Goal: Use online tool/utility: Utilize a website feature to perform a specific function

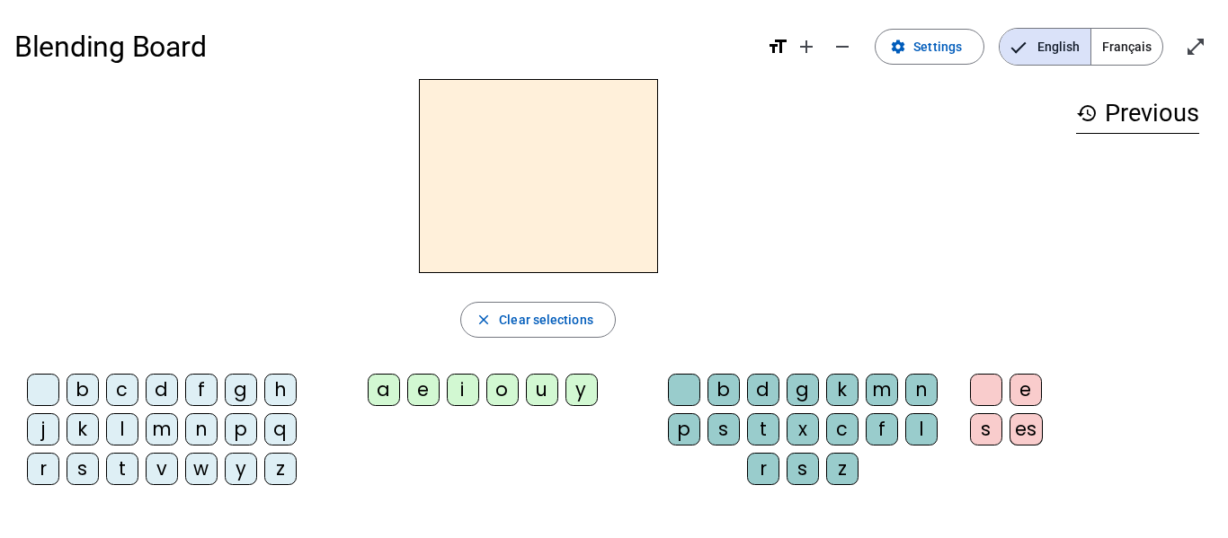
click at [1110, 56] on span "Français" at bounding box center [1126, 47] width 71 height 36
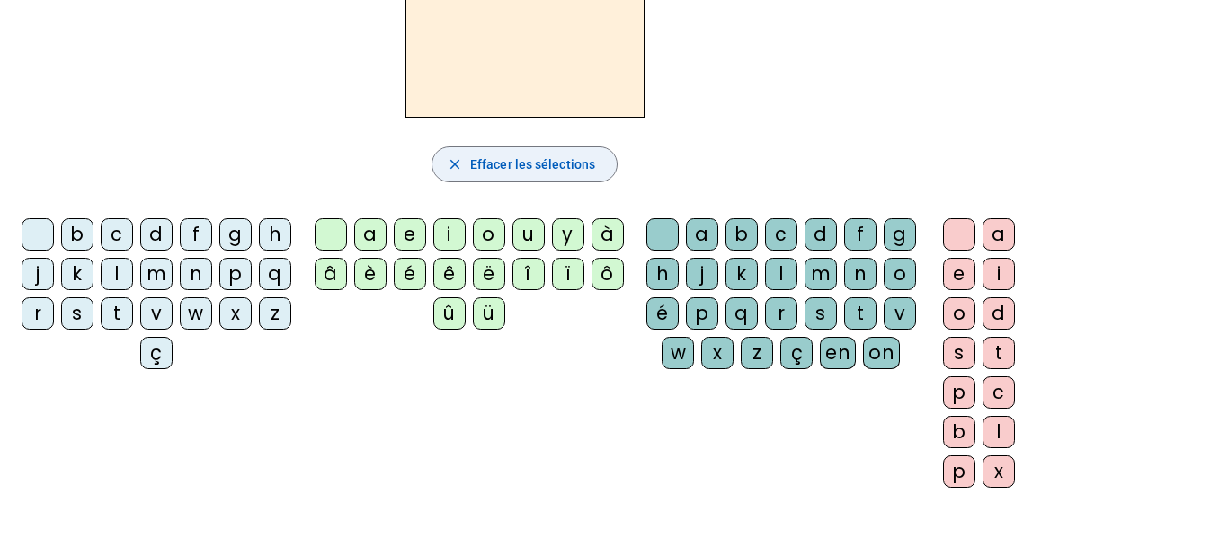
scroll to position [157, 0]
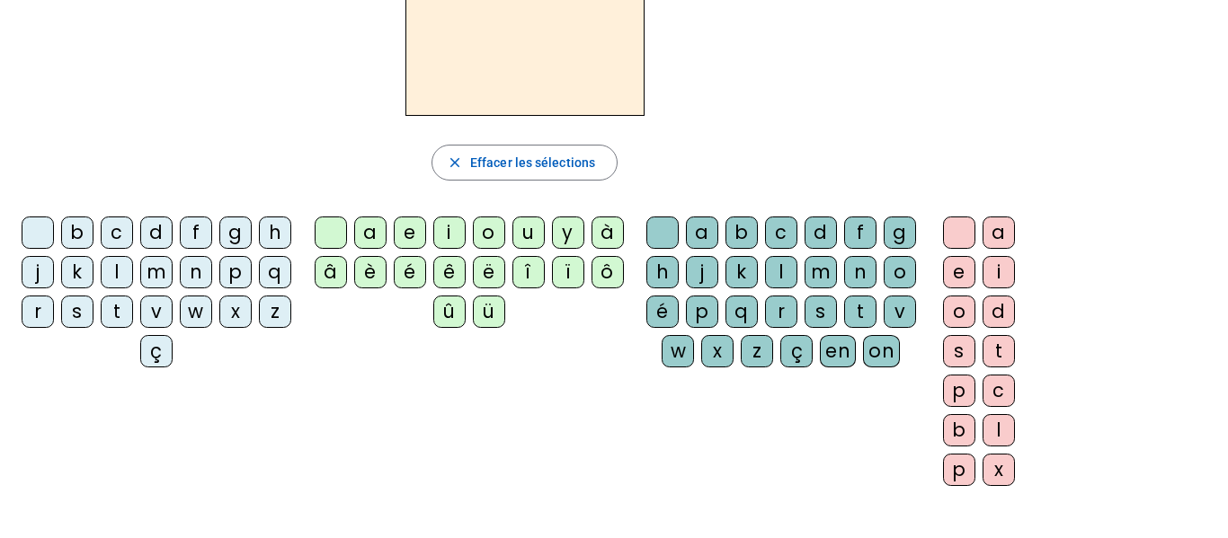
click at [259, 328] on div "z" at bounding box center [275, 312] width 32 height 32
click at [493, 235] on div "o" at bounding box center [489, 233] width 32 height 32
click at [485, 235] on div "o" at bounding box center [489, 233] width 32 height 32
click at [883, 288] on div "o" at bounding box center [899, 272] width 32 height 32
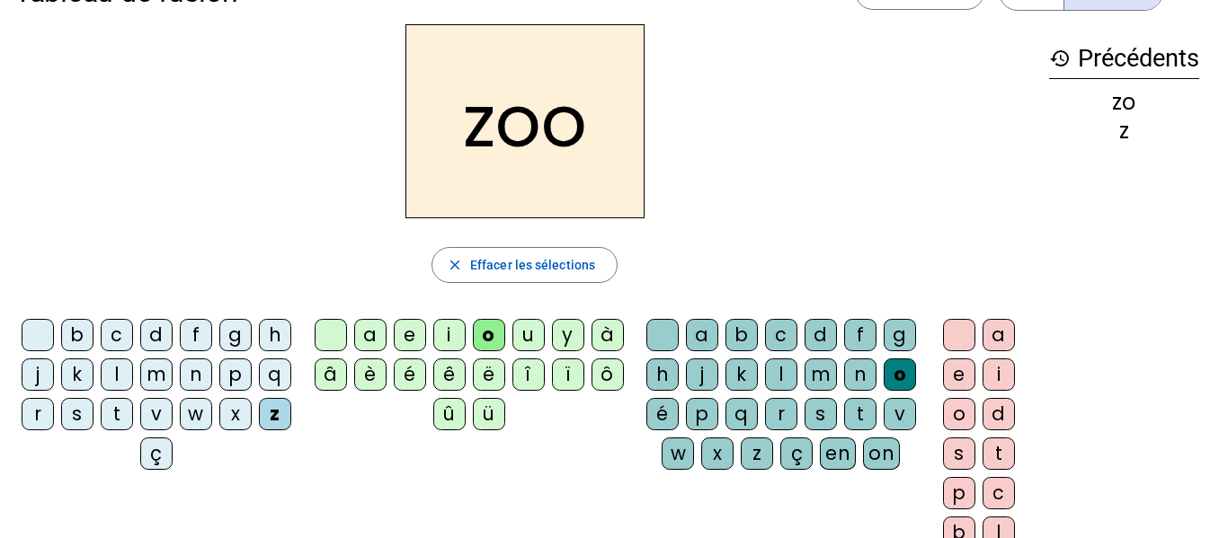
scroll to position [0, 0]
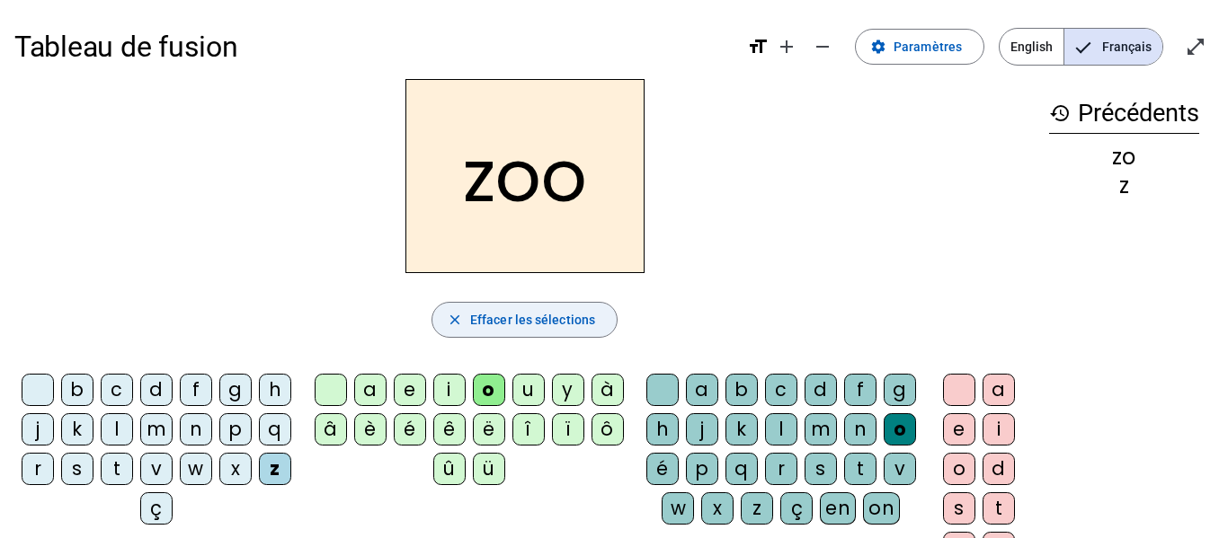
click at [591, 326] on span "Effacer les sélections" at bounding box center [532, 320] width 125 height 22
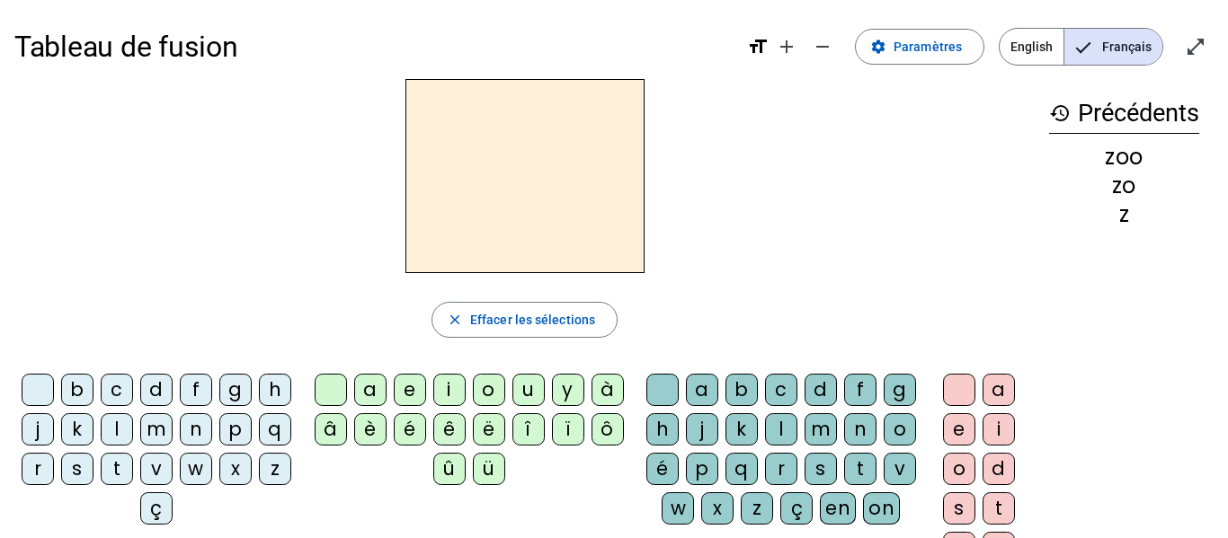
click at [212, 424] on div "n" at bounding box center [196, 429] width 32 height 32
click at [367, 432] on div "è" at bounding box center [370, 429] width 32 height 32
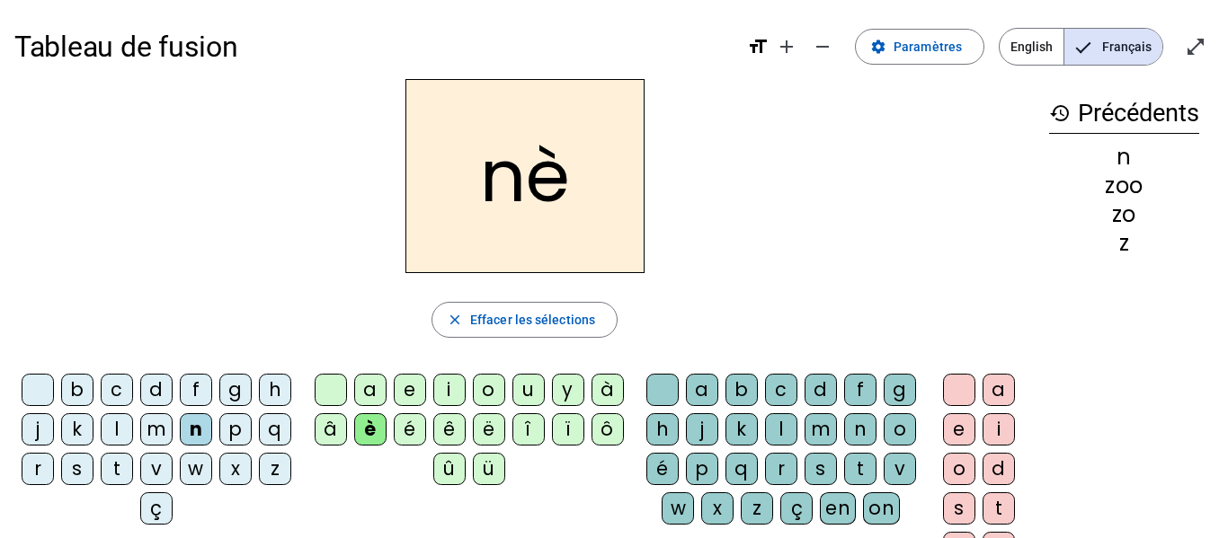
click at [450, 425] on div "ê" at bounding box center [449, 429] width 32 height 32
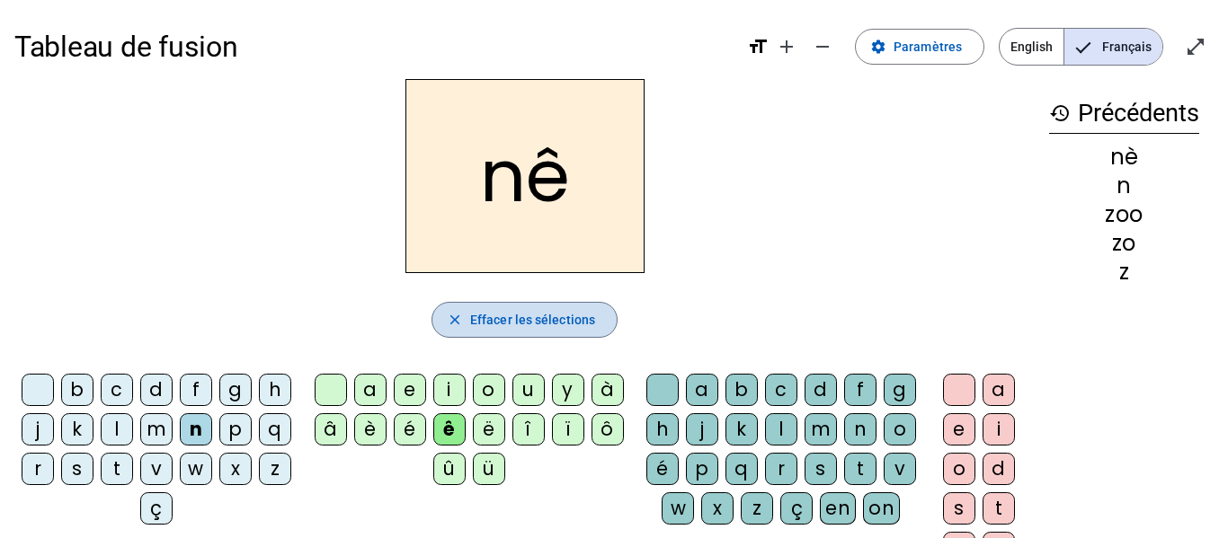
click at [558, 328] on span "Effacer les sélections" at bounding box center [532, 320] width 125 height 22
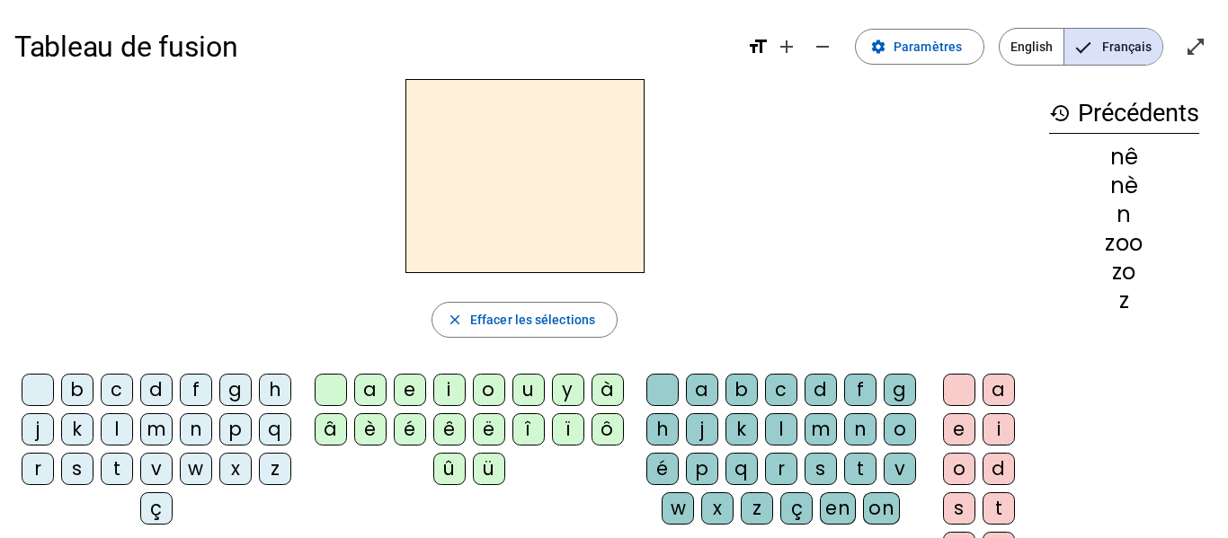
click at [212, 430] on div "n" at bounding box center [196, 429] width 32 height 32
click at [556, 436] on div "ï" at bounding box center [568, 429] width 32 height 32
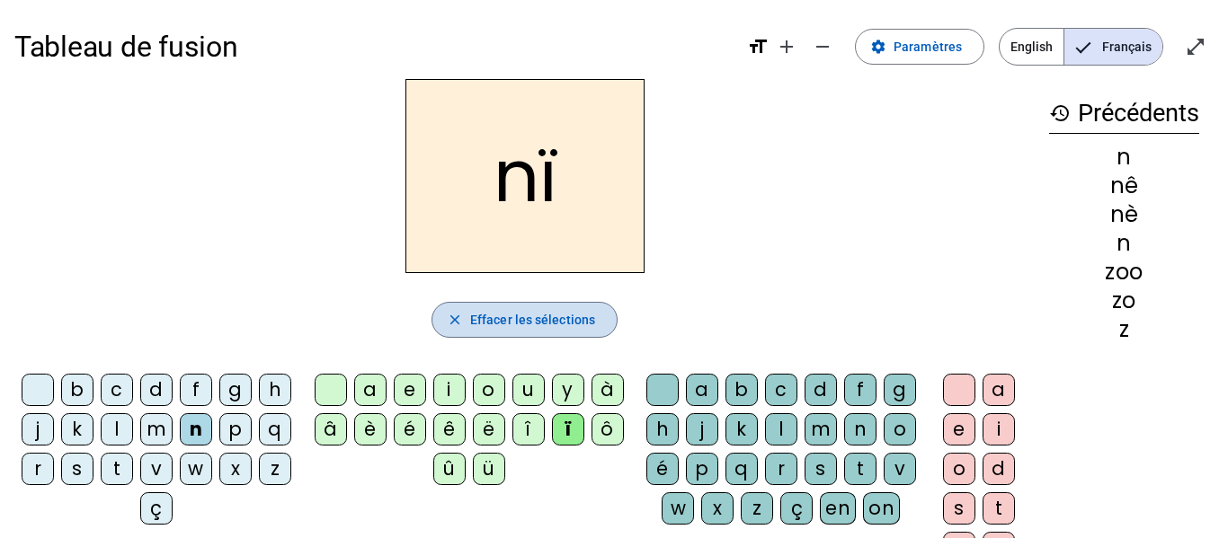
click at [560, 326] on span "Effacer les sélections" at bounding box center [532, 320] width 125 height 22
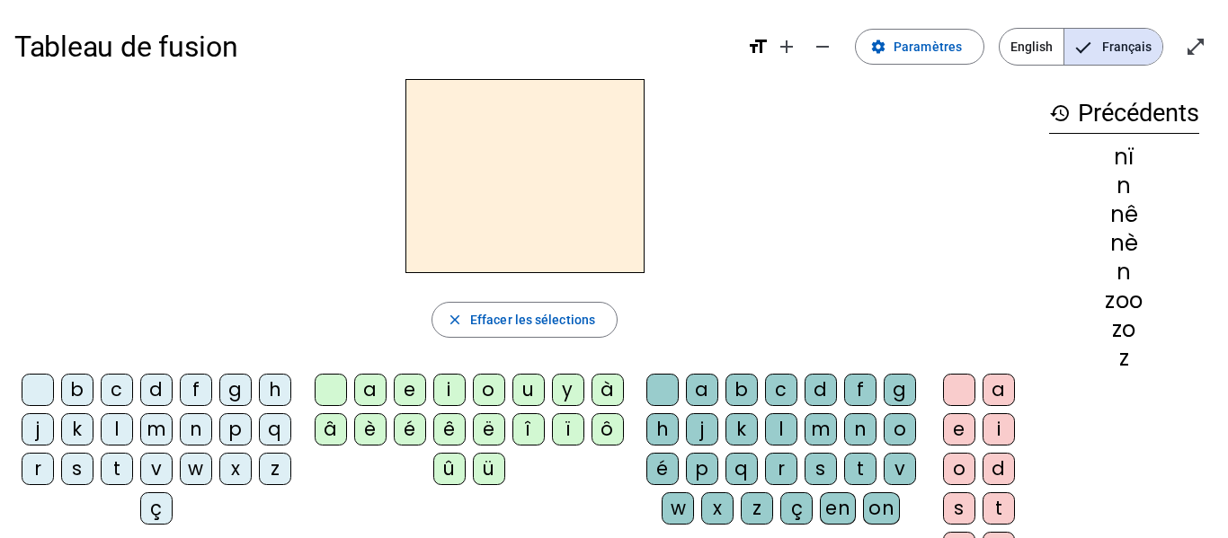
click at [212, 423] on div "n" at bounding box center [196, 429] width 32 height 32
click at [603, 420] on div "ô" at bounding box center [607, 429] width 32 height 32
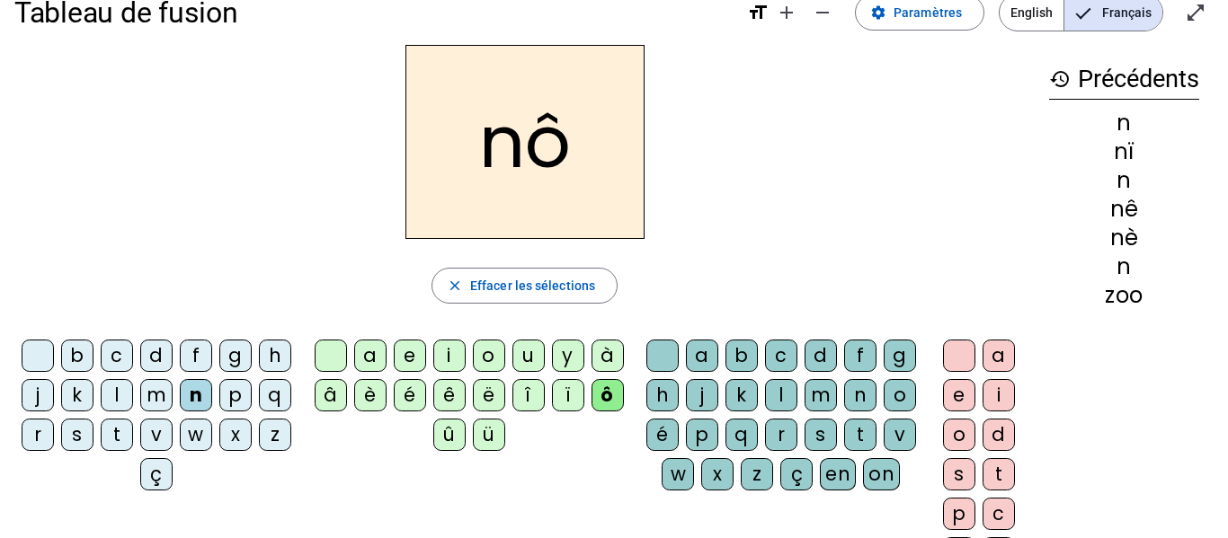
scroll to position [36, 0]
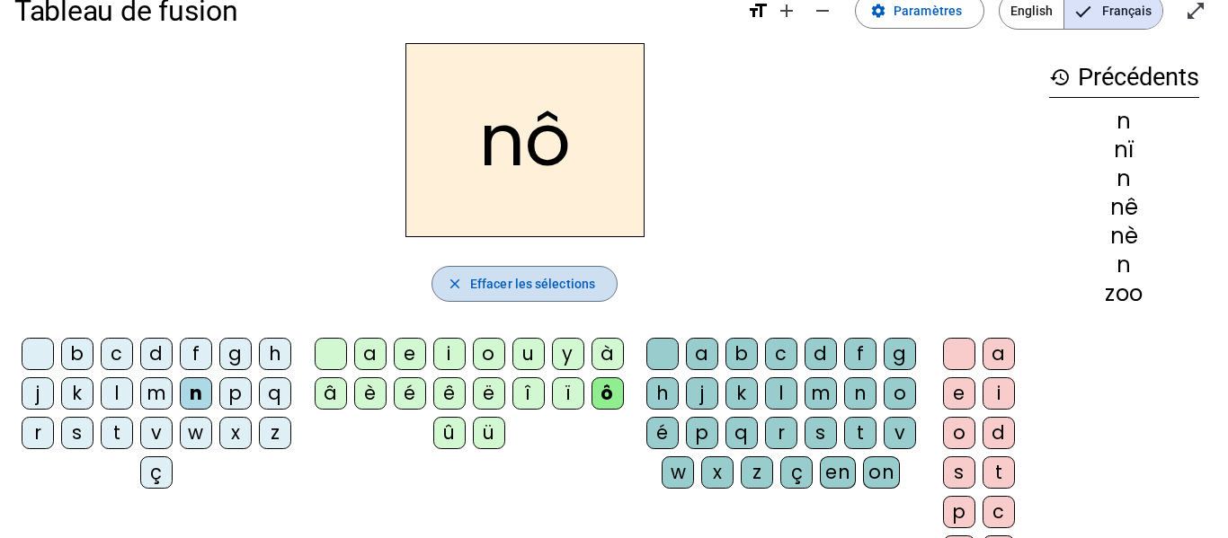
click at [586, 287] on span "Effacer les sélections" at bounding box center [532, 284] width 125 height 22
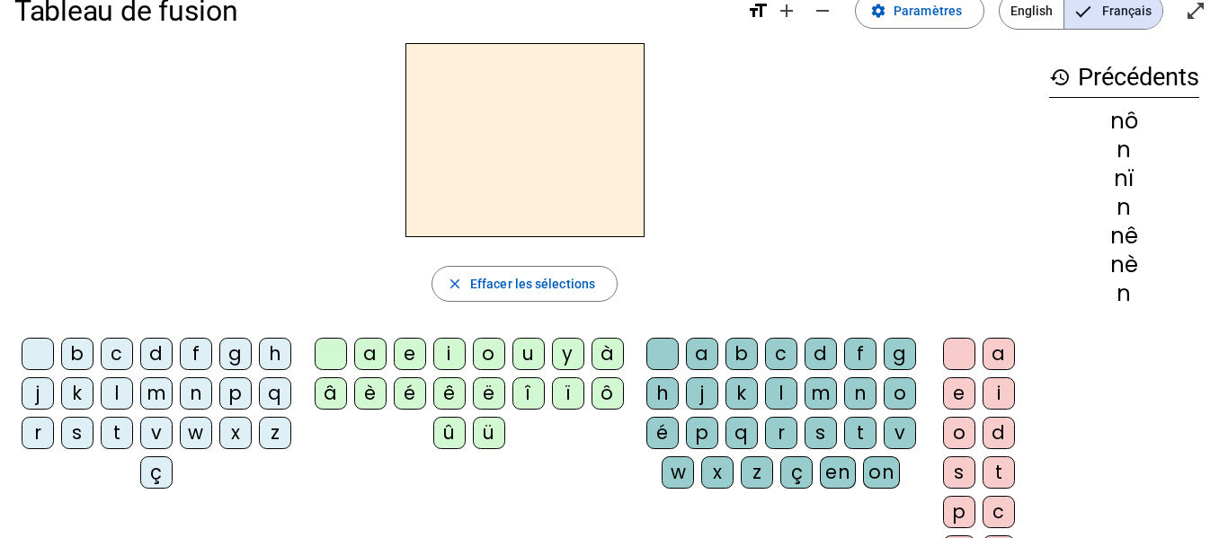
click at [608, 392] on div "ô" at bounding box center [607, 393] width 32 height 32
click at [517, 353] on div "u" at bounding box center [528, 354] width 32 height 32
click at [606, 389] on div "ô" at bounding box center [607, 393] width 32 height 32
click at [758, 363] on div "b" at bounding box center [741, 354] width 32 height 32
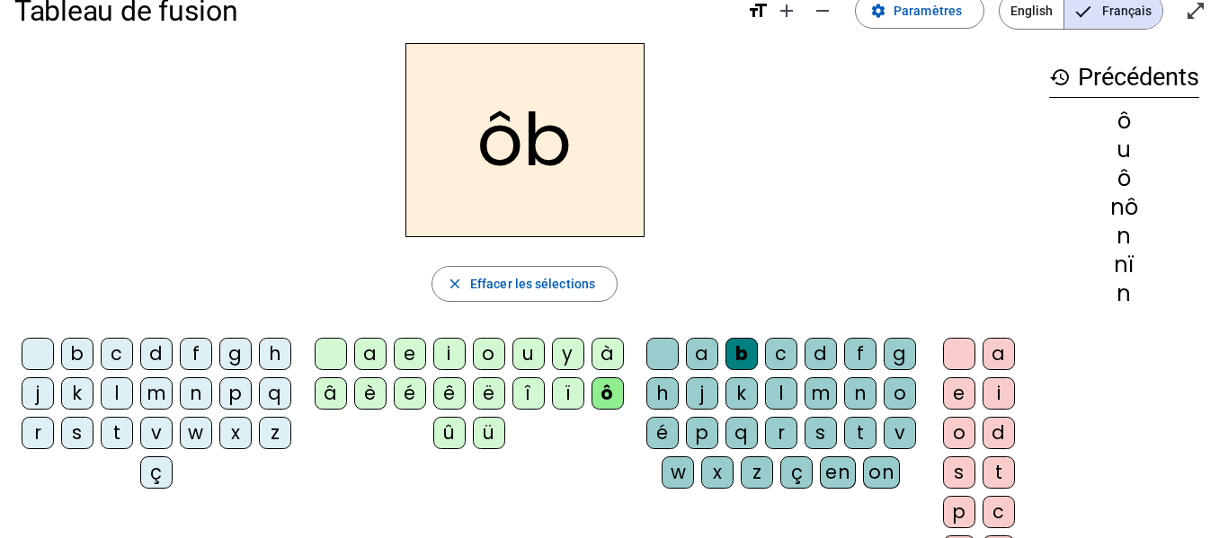
click at [526, 354] on div "u" at bounding box center [528, 354] width 32 height 32
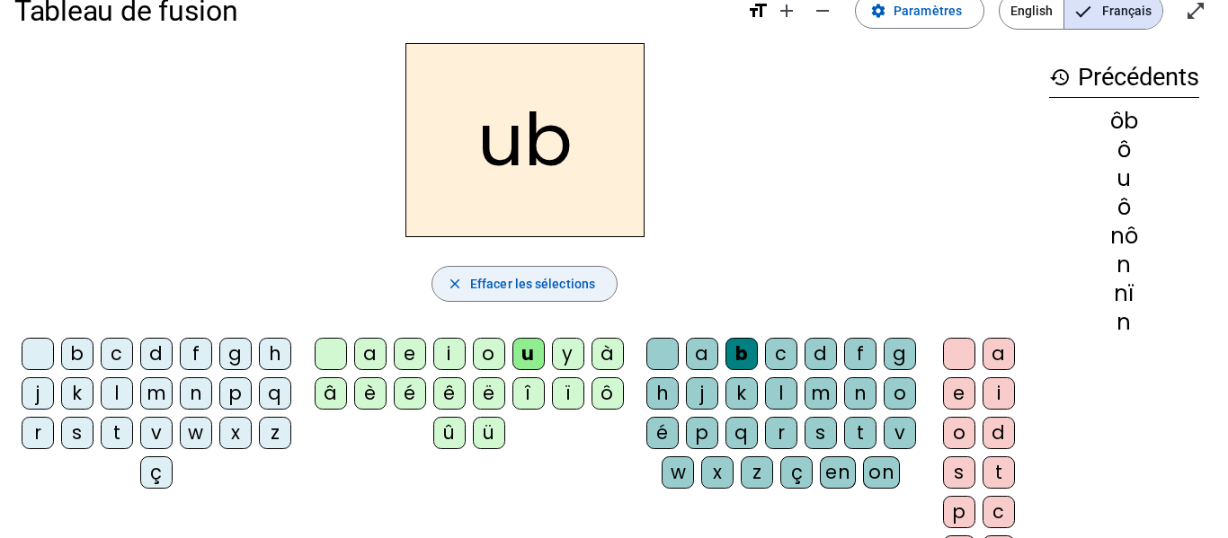
click at [538, 267] on span "button" at bounding box center [524, 283] width 184 height 43
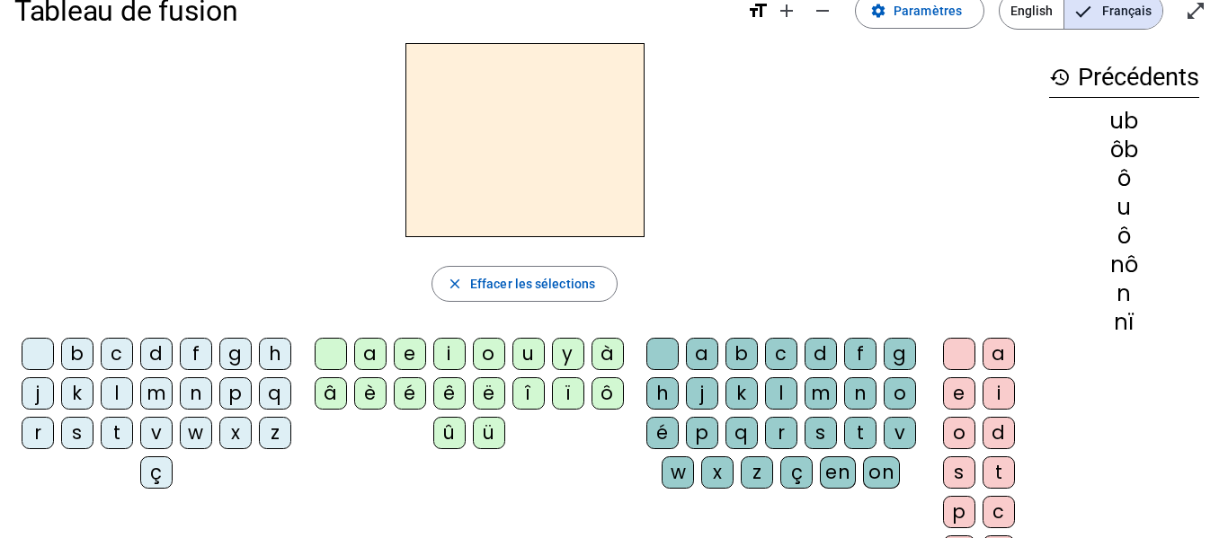
click at [605, 393] on div "ô" at bounding box center [607, 393] width 32 height 32
click at [527, 357] on div "u" at bounding box center [528, 354] width 32 height 32
click at [598, 395] on div "ô" at bounding box center [607, 393] width 32 height 32
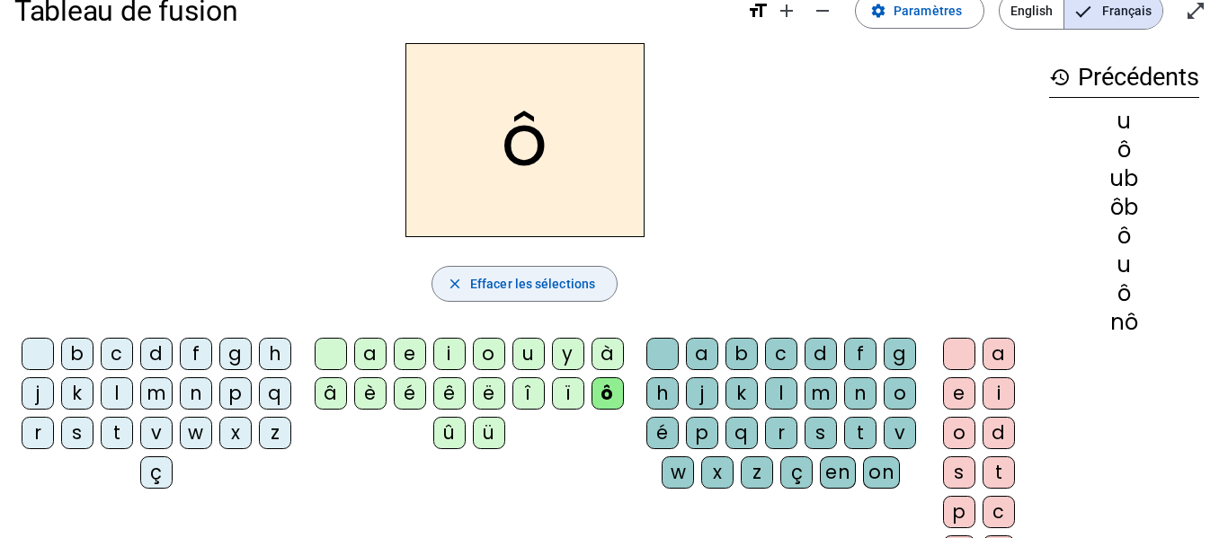
click at [446, 281] on span "button" at bounding box center [524, 283] width 184 height 43
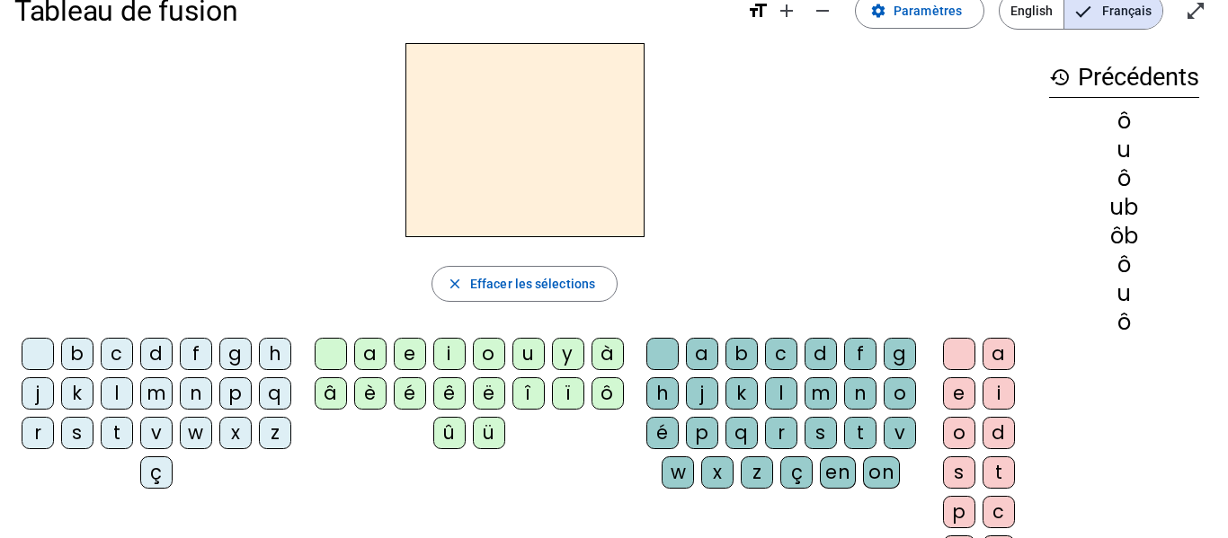
click at [259, 449] on div "z" at bounding box center [275, 433] width 32 height 32
click at [612, 391] on div "ô" at bounding box center [607, 393] width 32 height 32
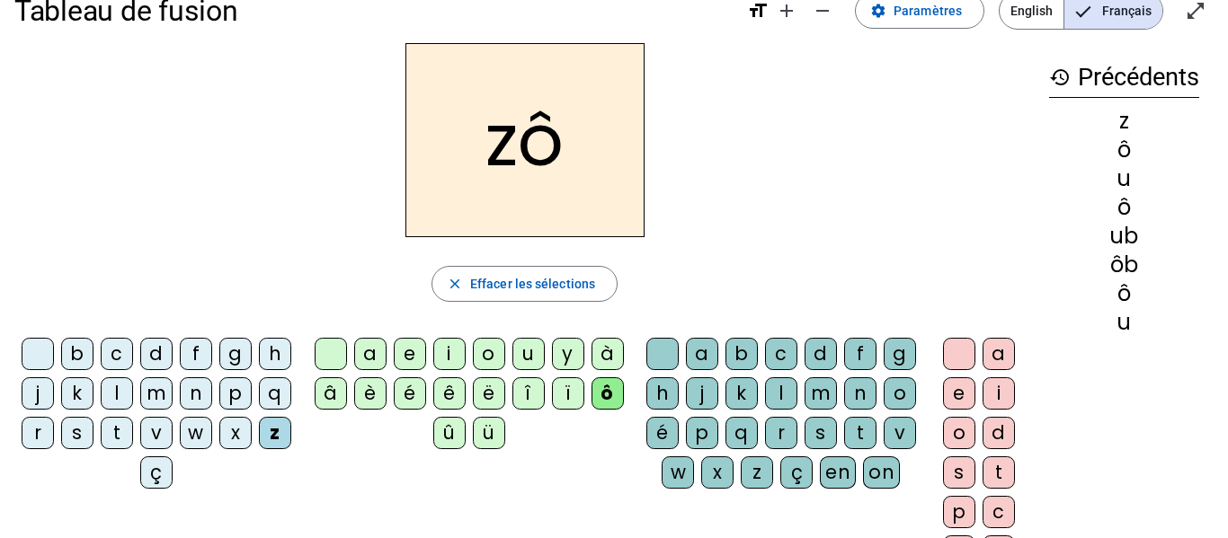
click at [844, 410] on div "n" at bounding box center [860, 393] width 32 height 32
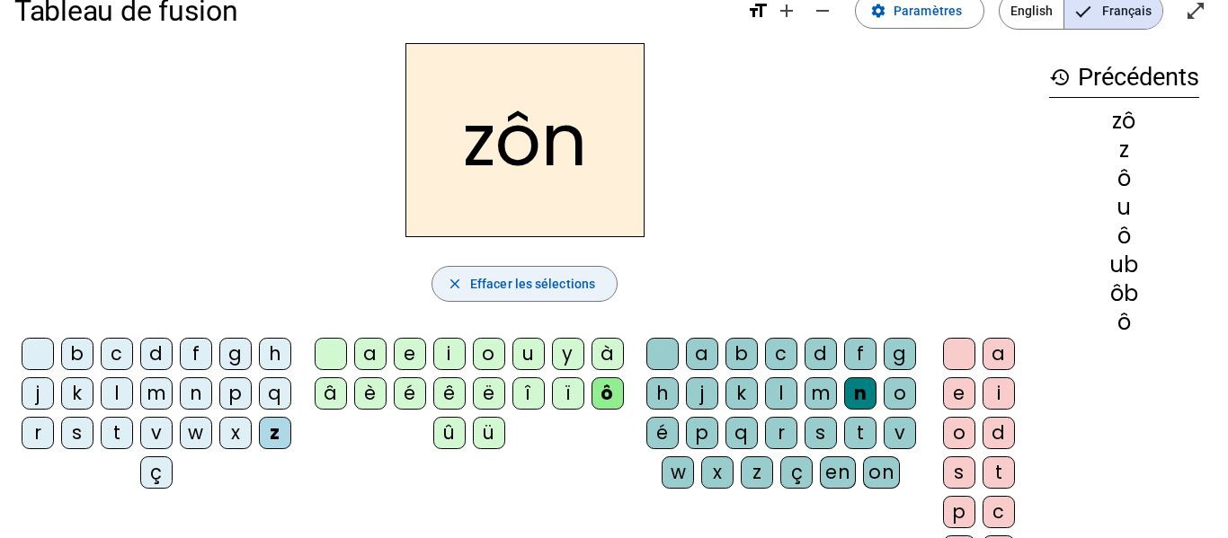
click at [604, 287] on span "button" at bounding box center [524, 283] width 184 height 43
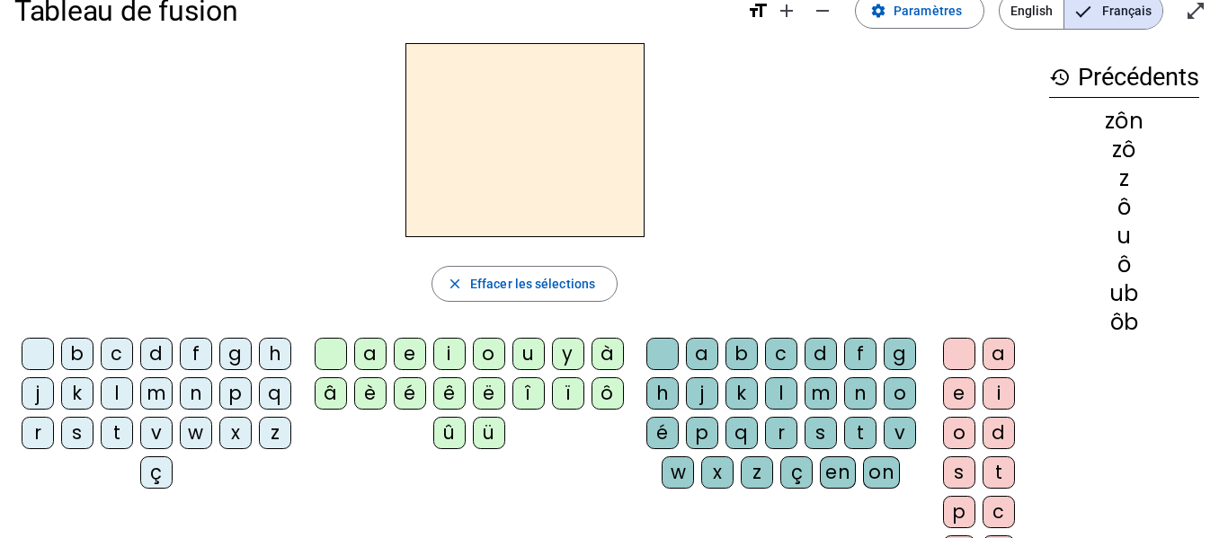
click at [259, 449] on div "z" at bounding box center [275, 433] width 32 height 32
click at [484, 350] on div "o" at bounding box center [489, 354] width 32 height 32
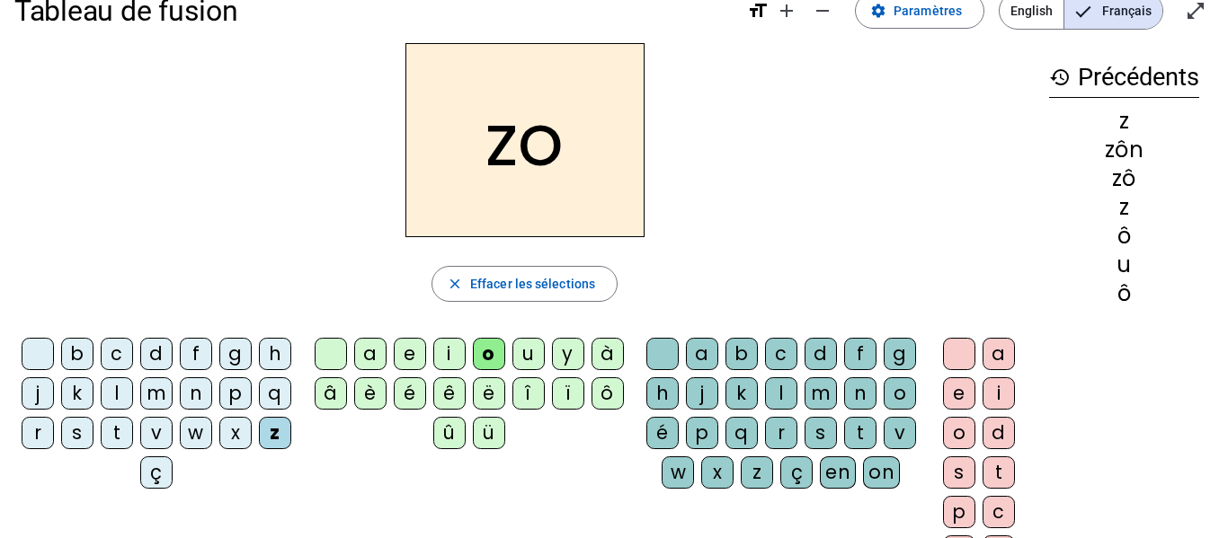
click at [844, 410] on div "n" at bounding box center [860, 393] width 32 height 32
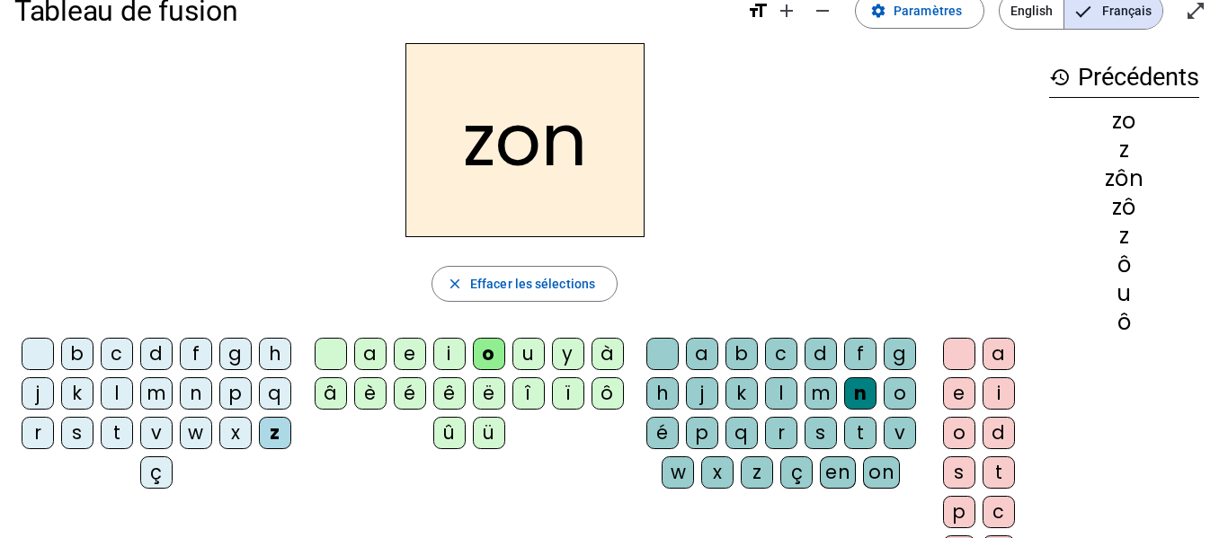
click at [405, 349] on div "e" at bounding box center [410, 354] width 32 height 32
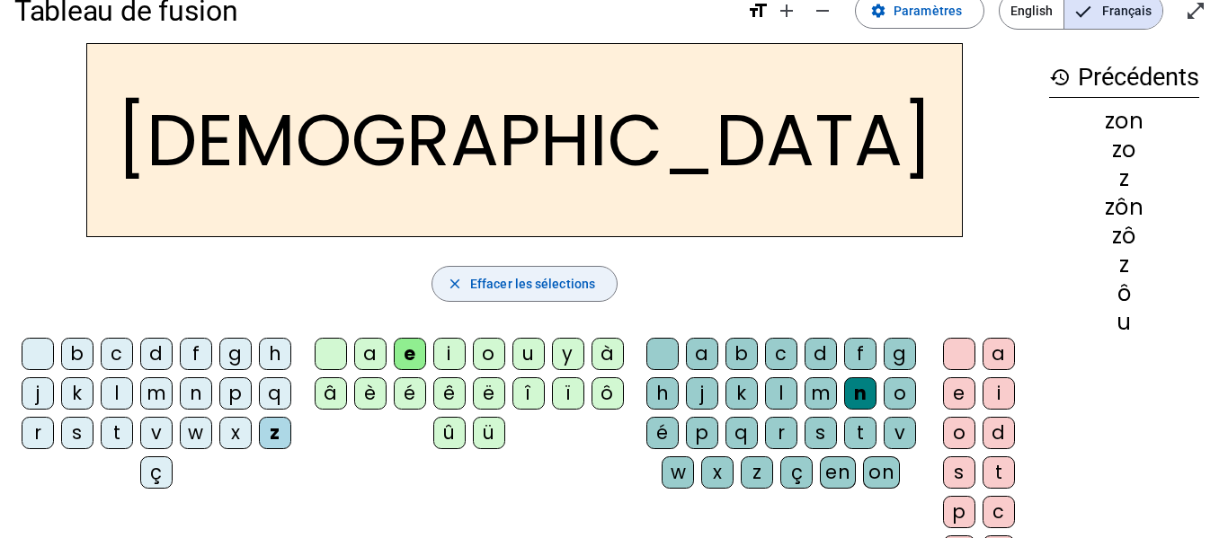
click at [545, 279] on span "Effacer les sélections" at bounding box center [532, 284] width 125 height 22
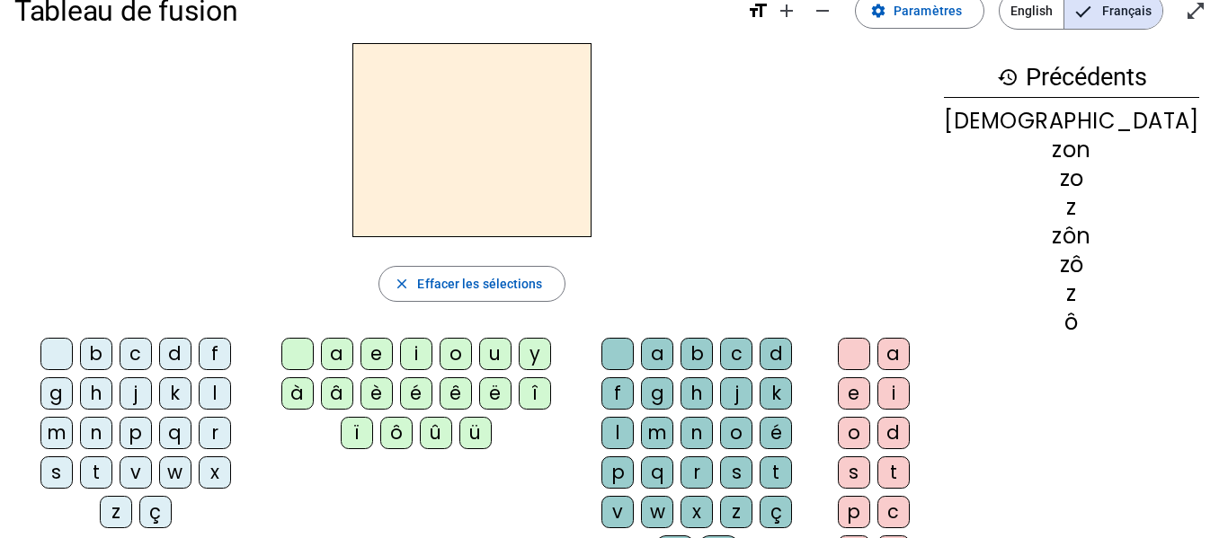
click at [412, 417] on div "ô" at bounding box center [396, 433] width 32 height 32
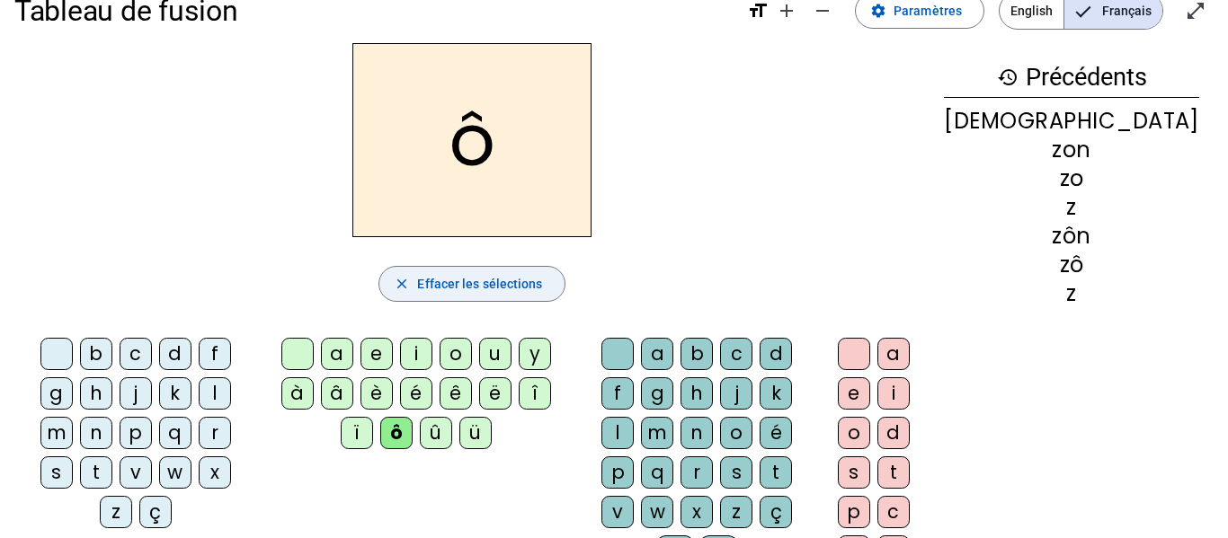
click at [498, 275] on span "Effacer les sélections" at bounding box center [479, 284] width 125 height 22
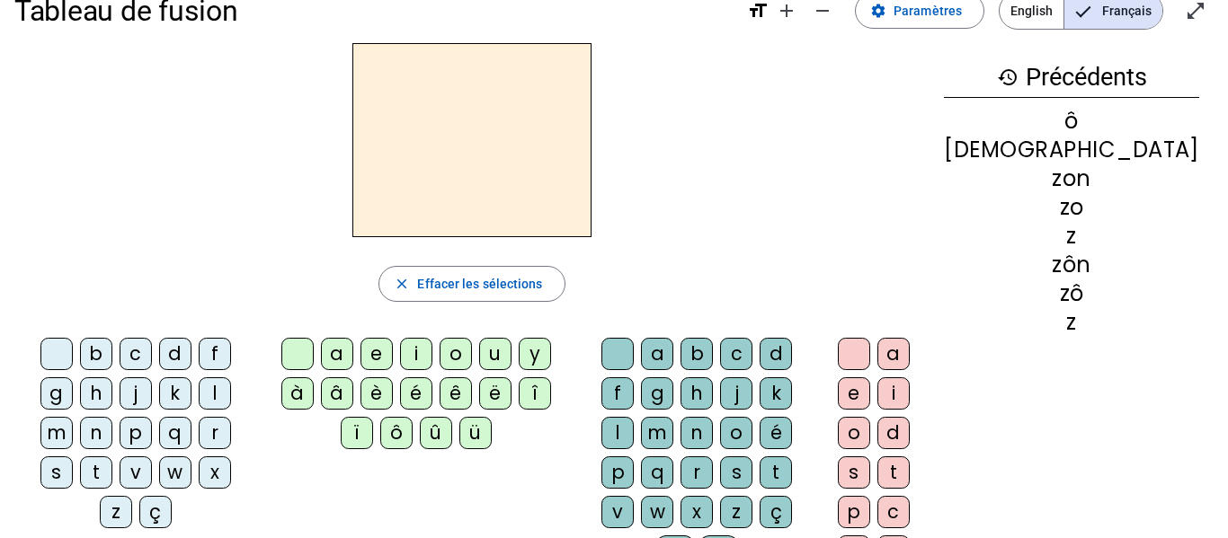
click at [488, 334] on div "a e i o u y à â è é ê ë [PERSON_NAME] ô û ü" at bounding box center [420, 397] width 312 height 133
click at [472, 350] on div "o" at bounding box center [455, 354] width 32 height 32
click at [511, 355] on div "u" at bounding box center [495, 354] width 32 height 32
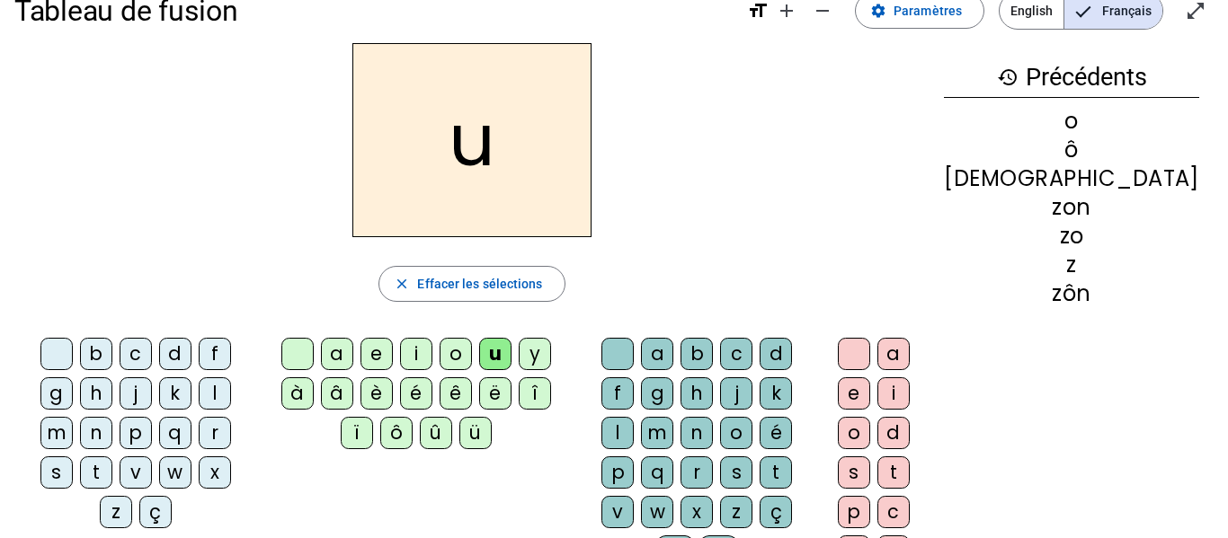
click at [432, 355] on div "i" at bounding box center [416, 354] width 32 height 32
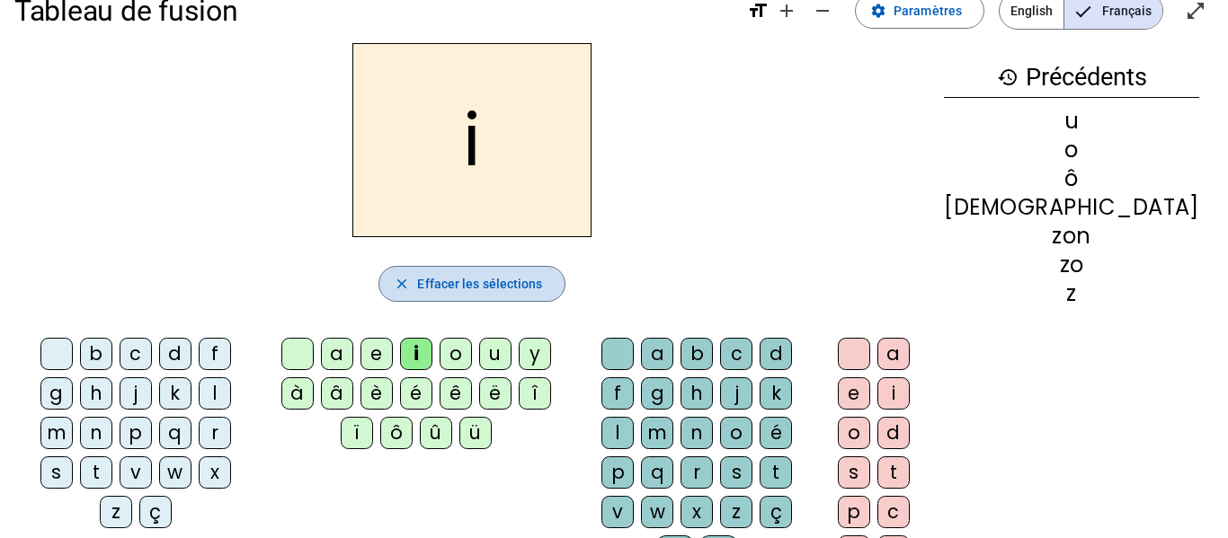
click at [563, 288] on span "button" at bounding box center [471, 283] width 184 height 43
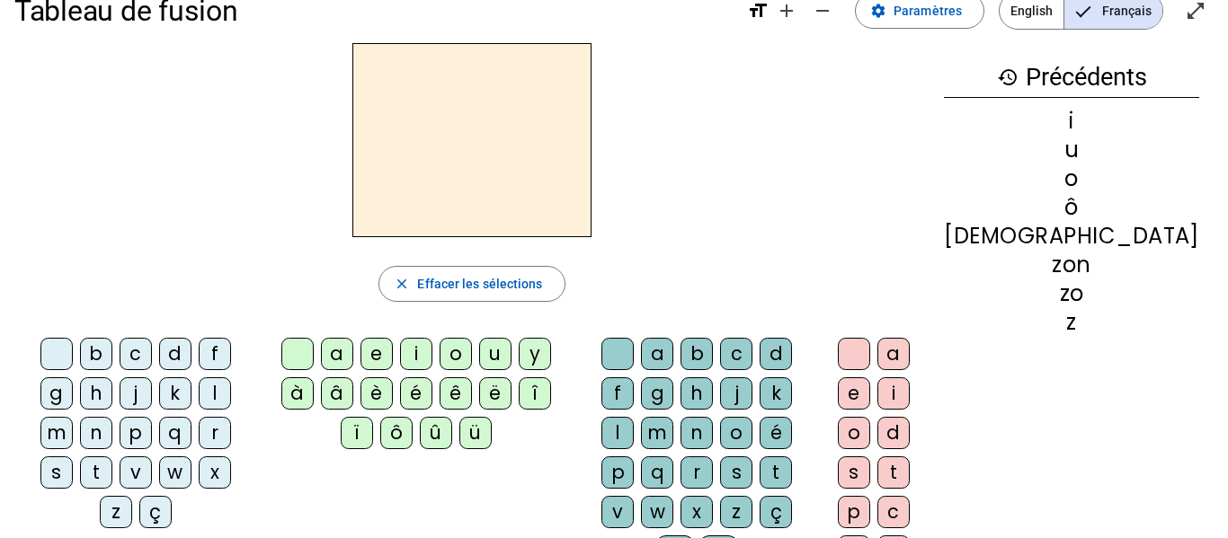
click at [132, 496] on div "z" at bounding box center [116, 512] width 32 height 32
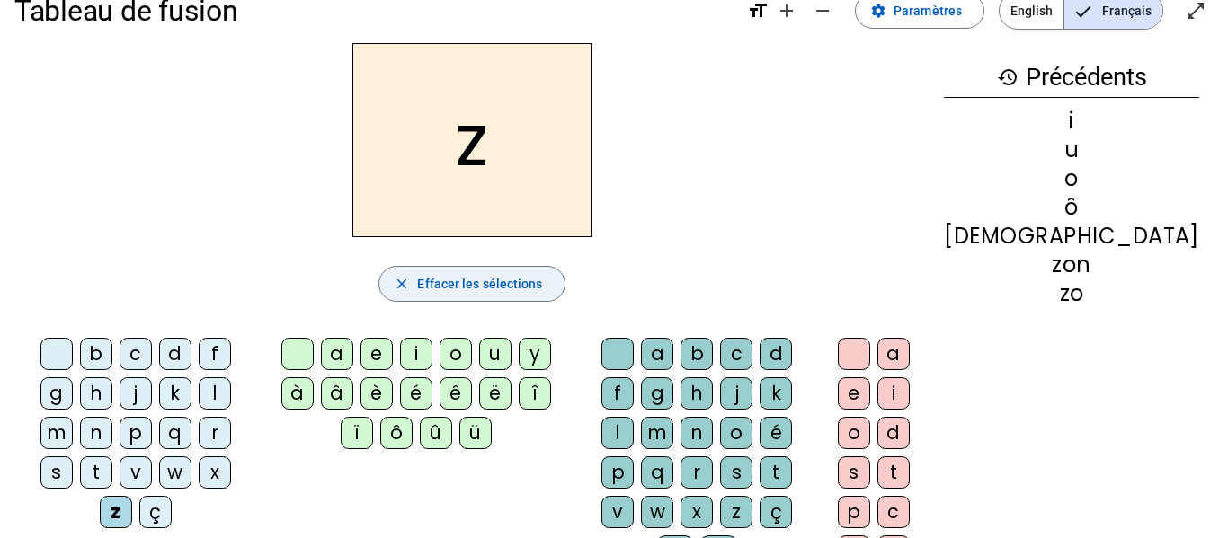
click at [542, 291] on span "Effacer les sélections" at bounding box center [479, 284] width 125 height 22
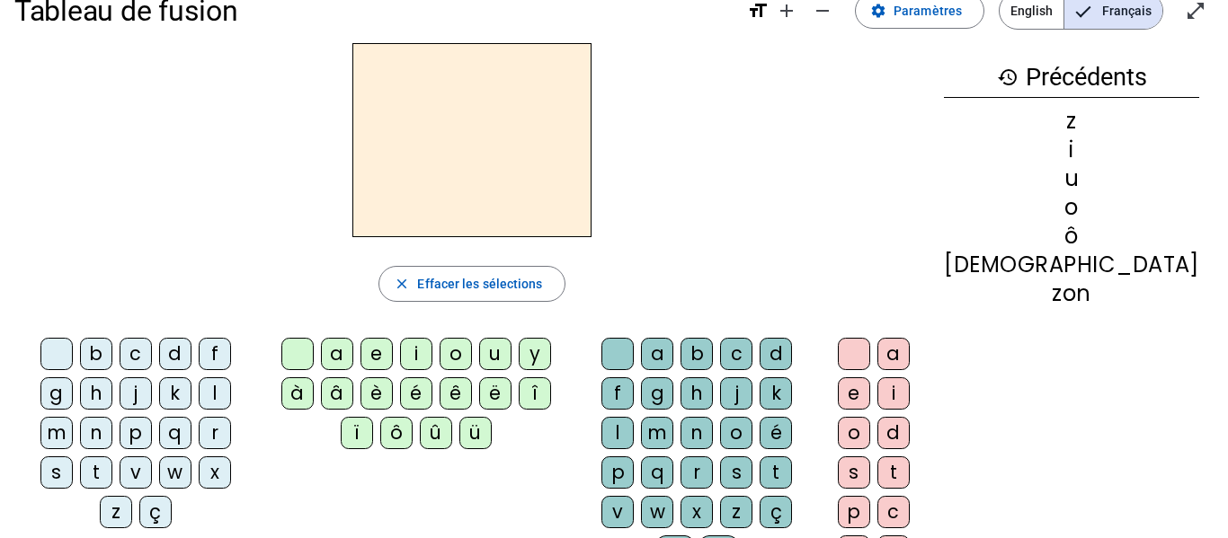
click at [112, 417] on div "n" at bounding box center [96, 433] width 32 height 32
click at [393, 348] on div "e" at bounding box center [376, 354] width 32 height 32
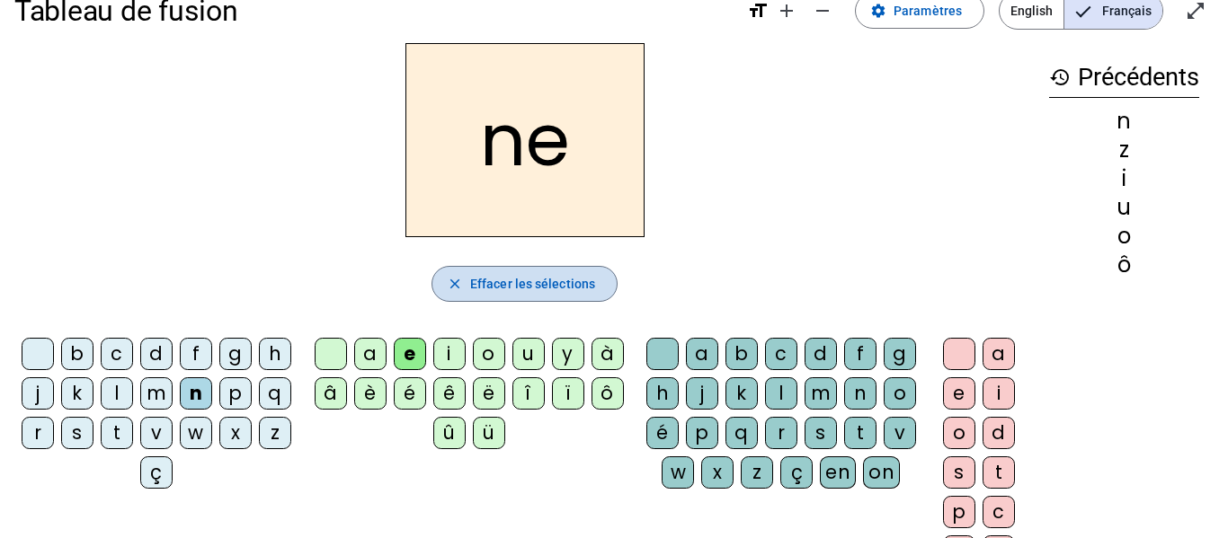
click at [589, 284] on span "Effacer les sélections" at bounding box center [532, 284] width 125 height 22
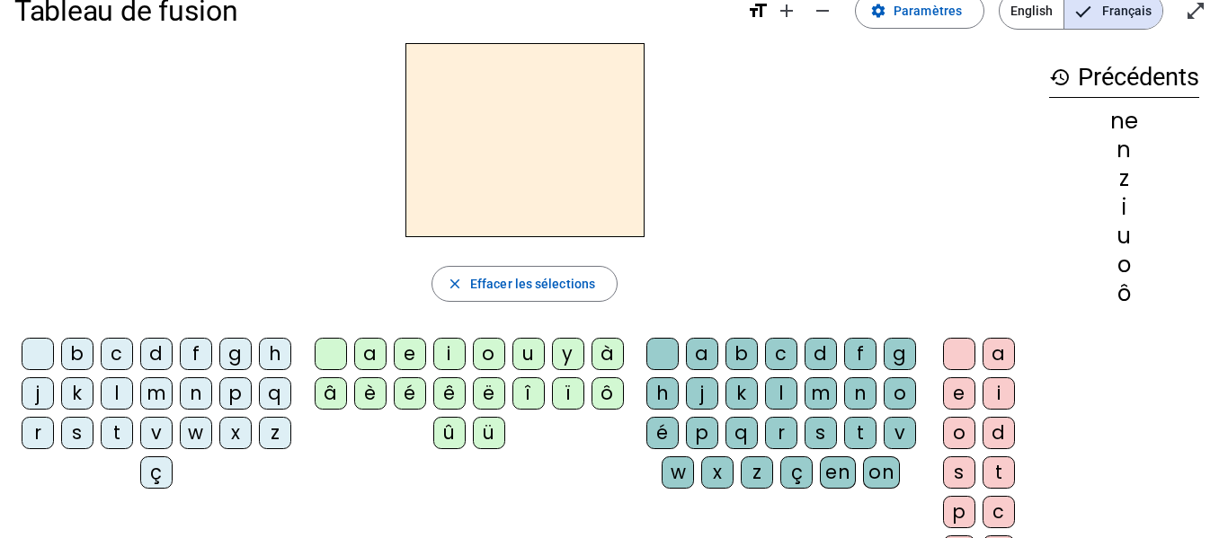
click at [259, 449] on div "z" at bounding box center [275, 433] width 32 height 32
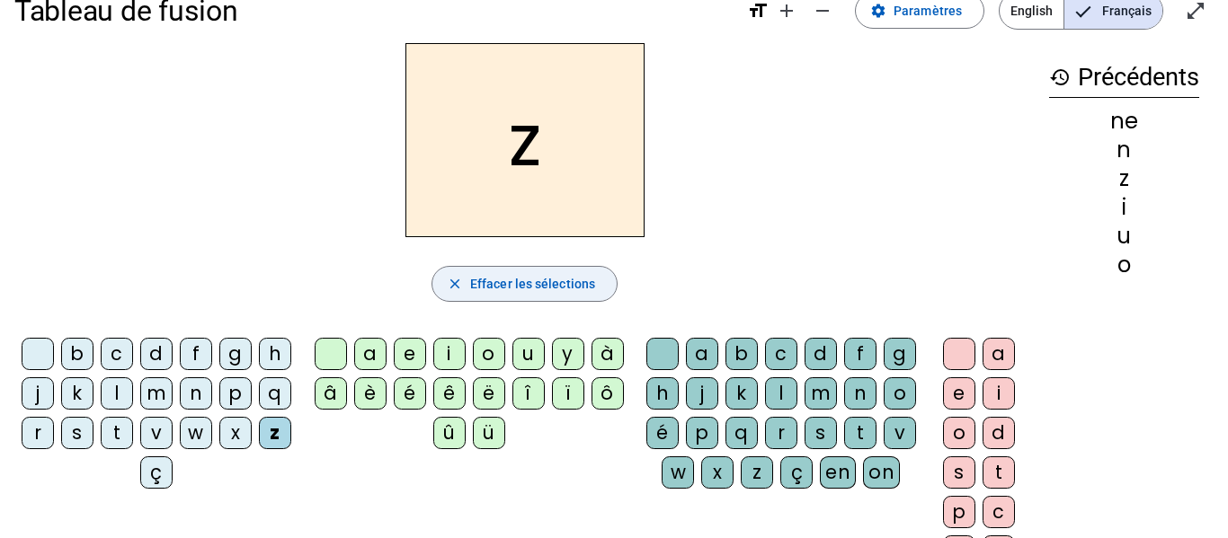
click at [471, 290] on span "Effacer les sélections" at bounding box center [532, 284] width 125 height 22
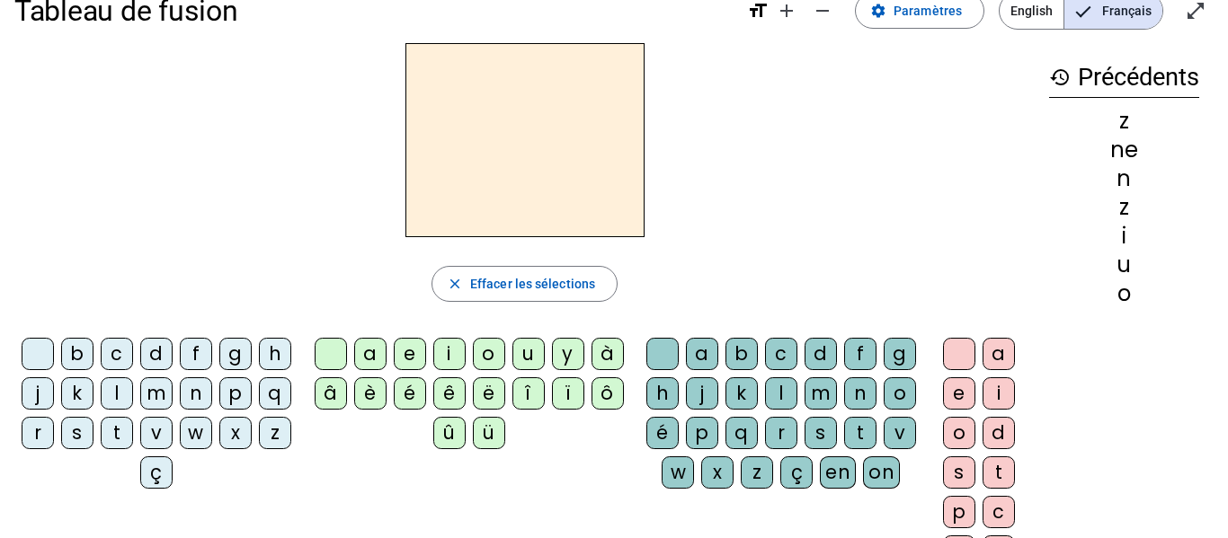
click at [252, 354] on div "g" at bounding box center [235, 354] width 32 height 32
click at [999, 359] on div "a" at bounding box center [998, 354] width 32 height 32
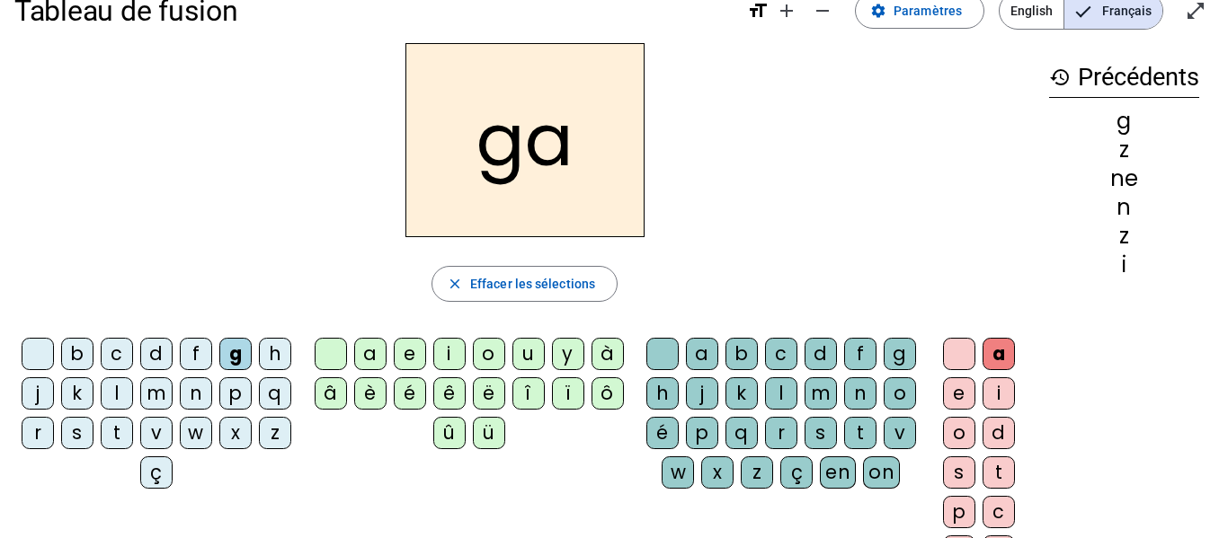
click at [773, 466] on div "z" at bounding box center [757, 473] width 32 height 32
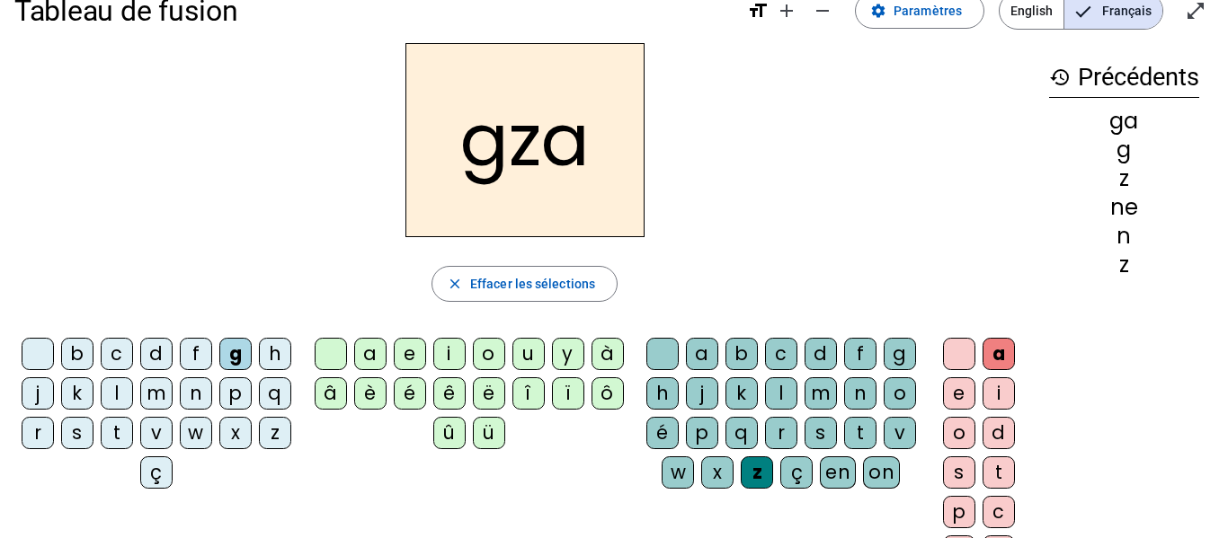
click at [488, 261] on div "gza close Effacer les sélections b c d f g h j k l m n p q r s t v w x z ç a e …" at bounding box center [524, 332] width 1020 height 579
click at [489, 278] on span "Effacer les sélections" at bounding box center [532, 284] width 125 height 22
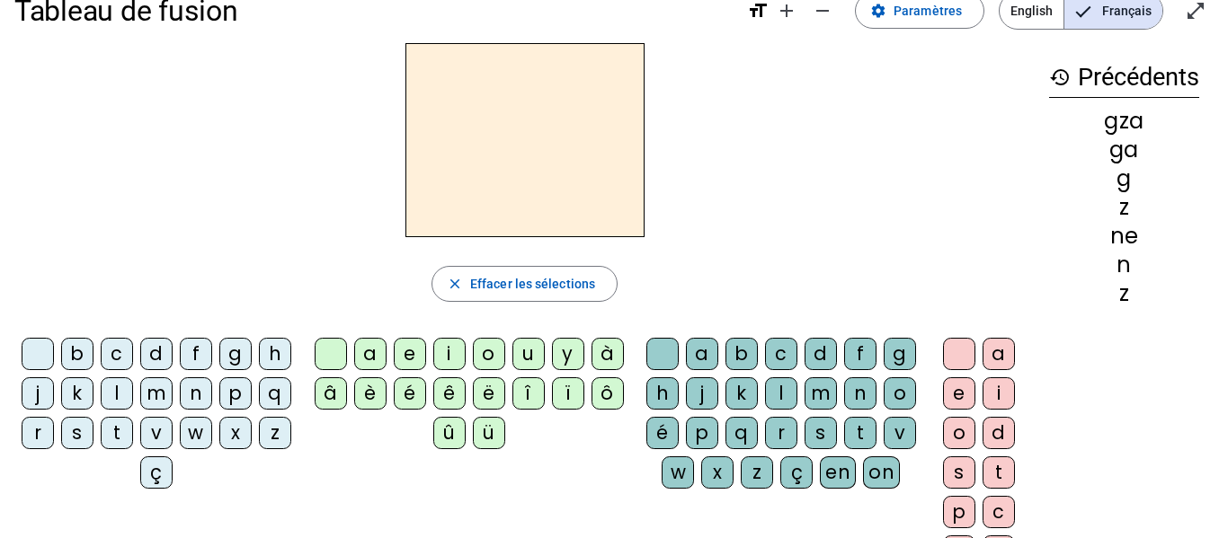
click at [252, 338] on div "g" at bounding box center [235, 354] width 32 height 32
click at [362, 352] on div "a" at bounding box center [370, 354] width 32 height 32
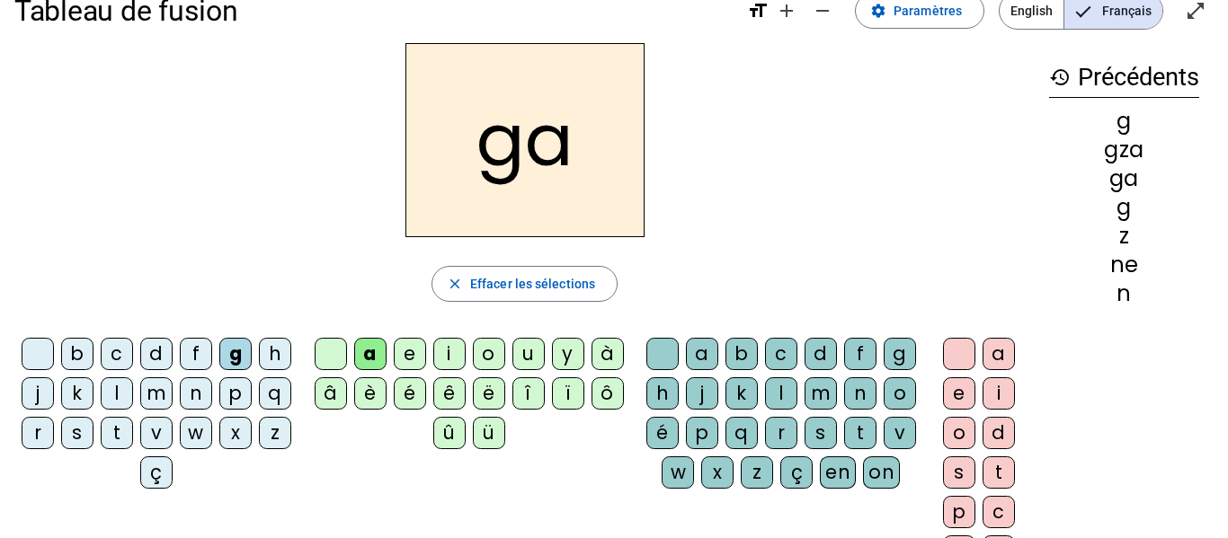
click at [773, 466] on div "z" at bounding box center [757, 473] width 32 height 32
